Goal: Book appointment/travel/reservation

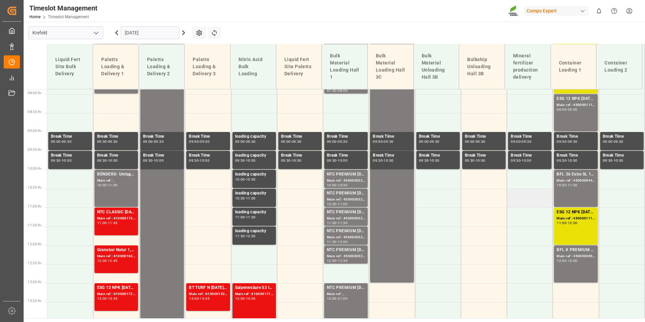
scroll to position [345, 0]
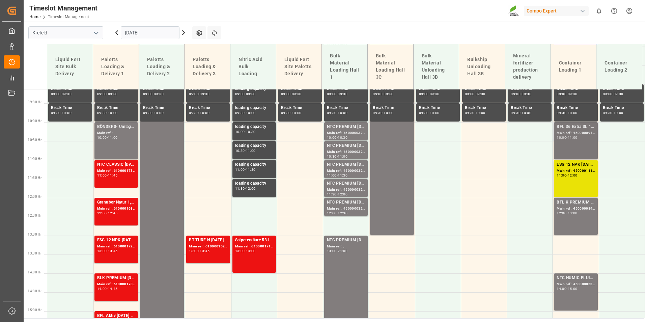
click at [587, 139] on div "10:00 - 11:00" at bounding box center [576, 138] width 38 height 4
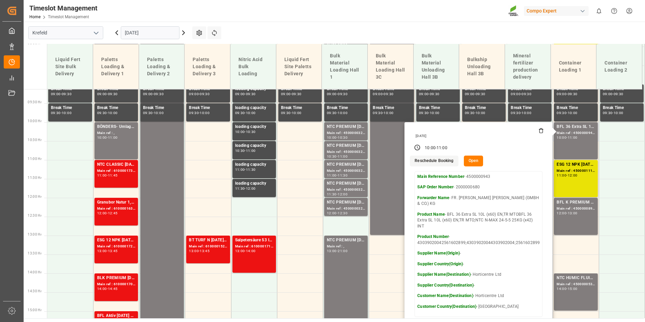
click at [471, 161] on button "Open" at bounding box center [474, 161] width 20 height 11
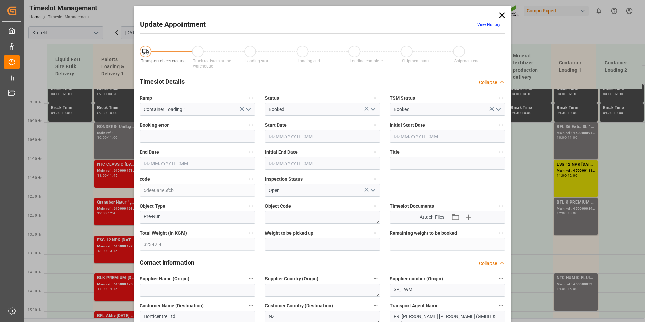
type input "32342.4"
type input "0"
type input "[DATE] 10:00"
type input "[DATE] 06:00"
type input "[DATE] 11:00"
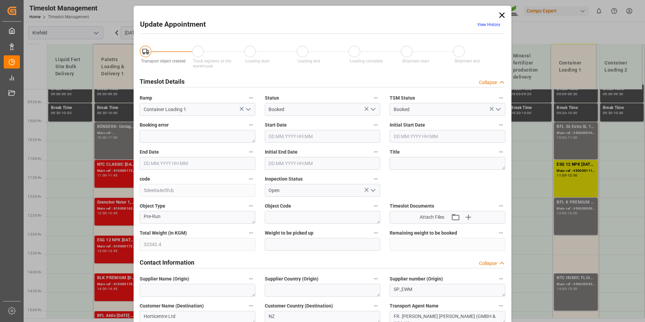
type input "[DATE] 06:30"
type input "[DATE] 08:01"
click at [490, 27] on span "View History" at bounding box center [489, 25] width 32 height 13
click at [487, 24] on link "View History" at bounding box center [489, 24] width 23 height 5
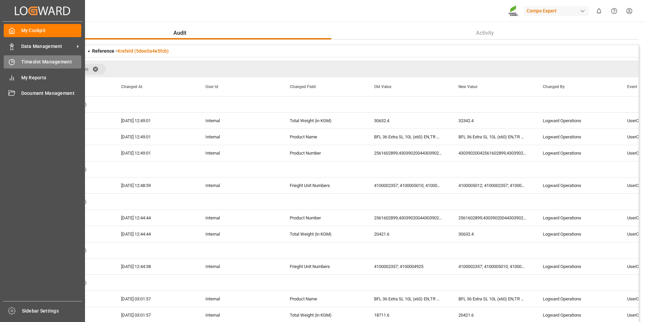
click at [20, 67] on div "Timeslot Management Timeslot Management" at bounding box center [43, 61] width 78 height 13
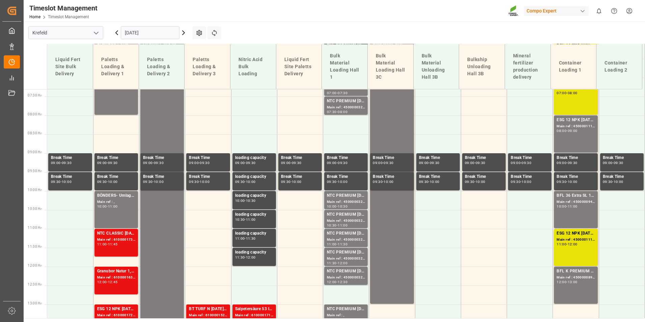
scroll to position [281, 0]
